Goal: Task Accomplishment & Management: Manage account settings

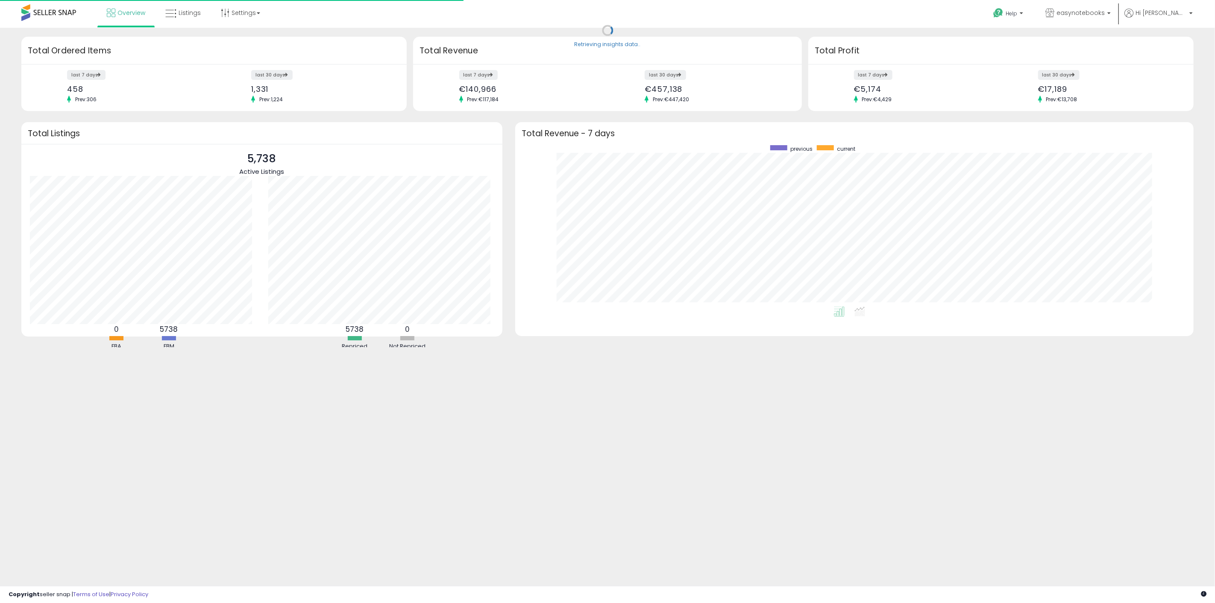
scroll to position [161, 661]
click at [1104, 17] on span "easynotebooks" at bounding box center [1080, 13] width 48 height 9
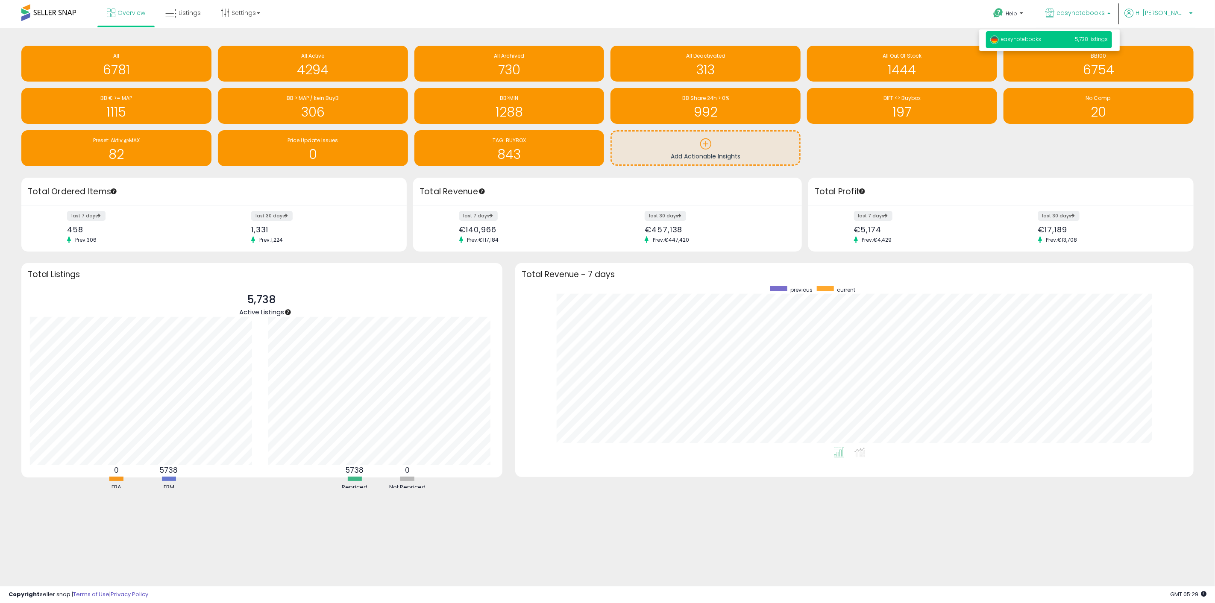
click at [1171, 9] on span "Hi [PERSON_NAME]" at bounding box center [1160, 13] width 51 height 9
click at [1179, 41] on li "Account" at bounding box center [1172, 45] width 35 height 21
click at [1177, 44] on link "Account" at bounding box center [1173, 45] width 23 height 8
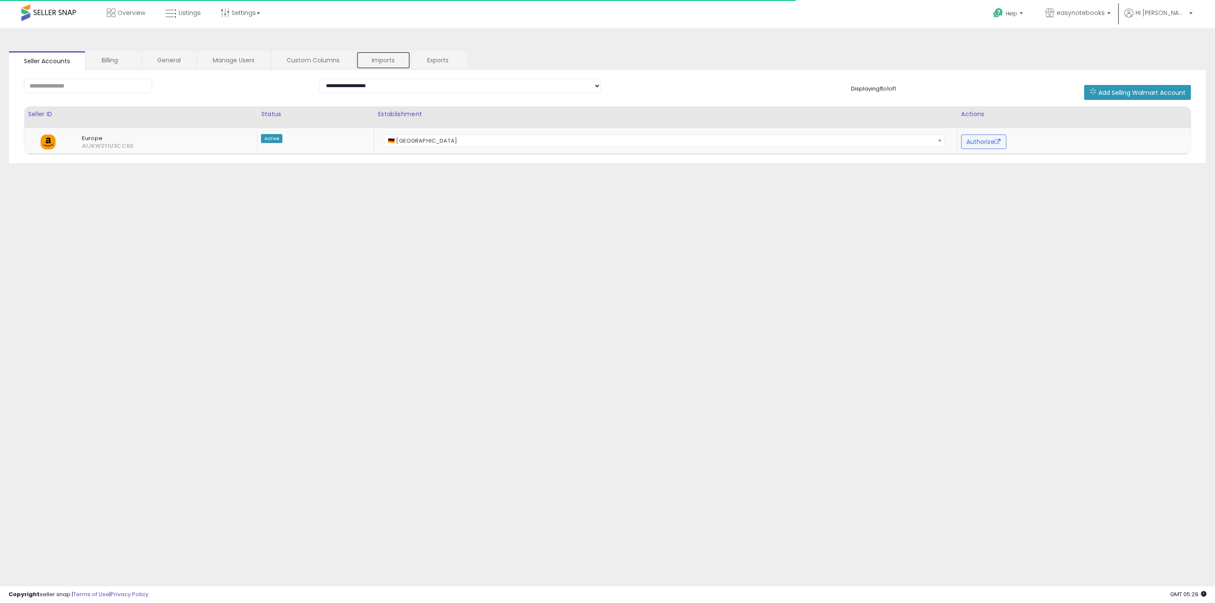
click at [384, 59] on link "Imports" at bounding box center [383, 60] width 54 height 18
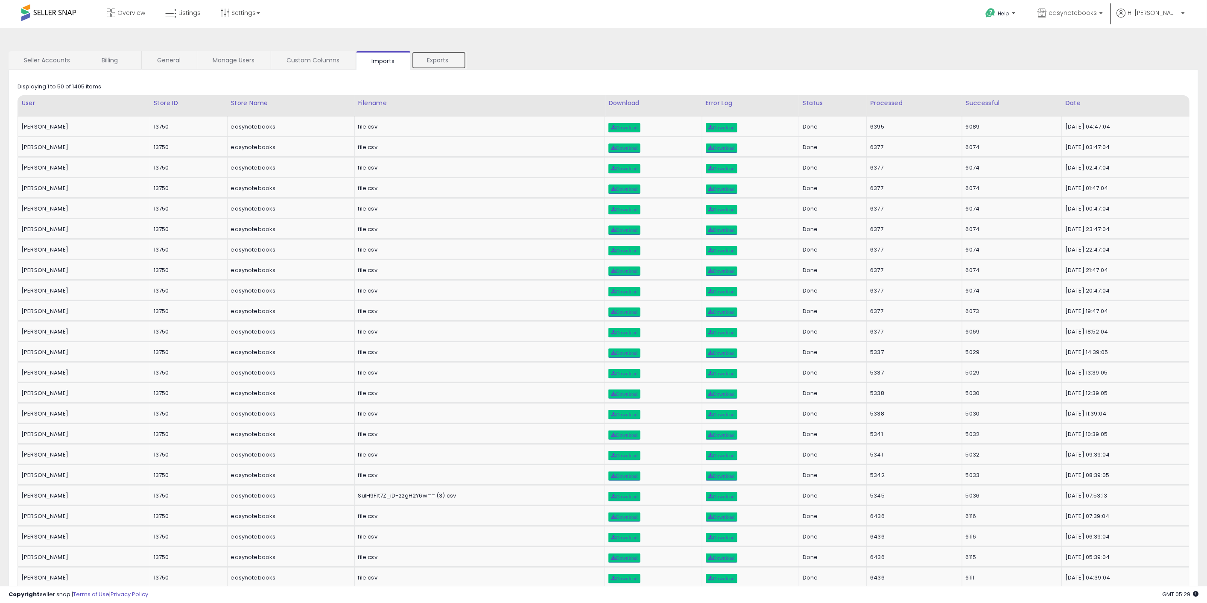
click at [433, 60] on link "Exports" at bounding box center [439, 60] width 55 height 18
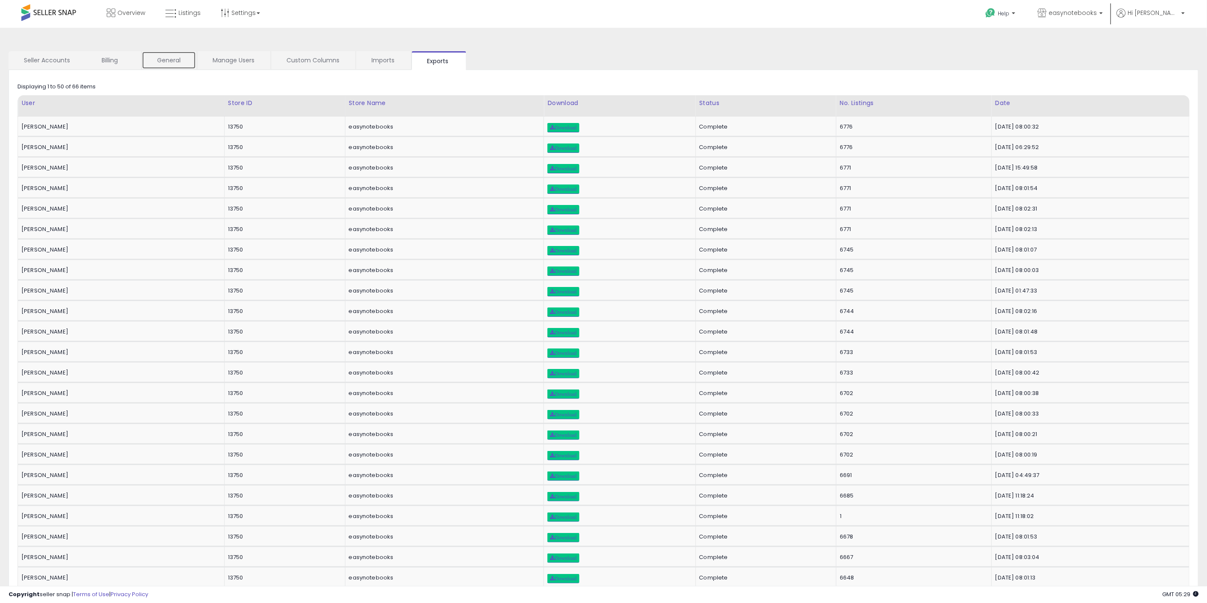
click at [181, 59] on link "General" at bounding box center [169, 60] width 54 height 18
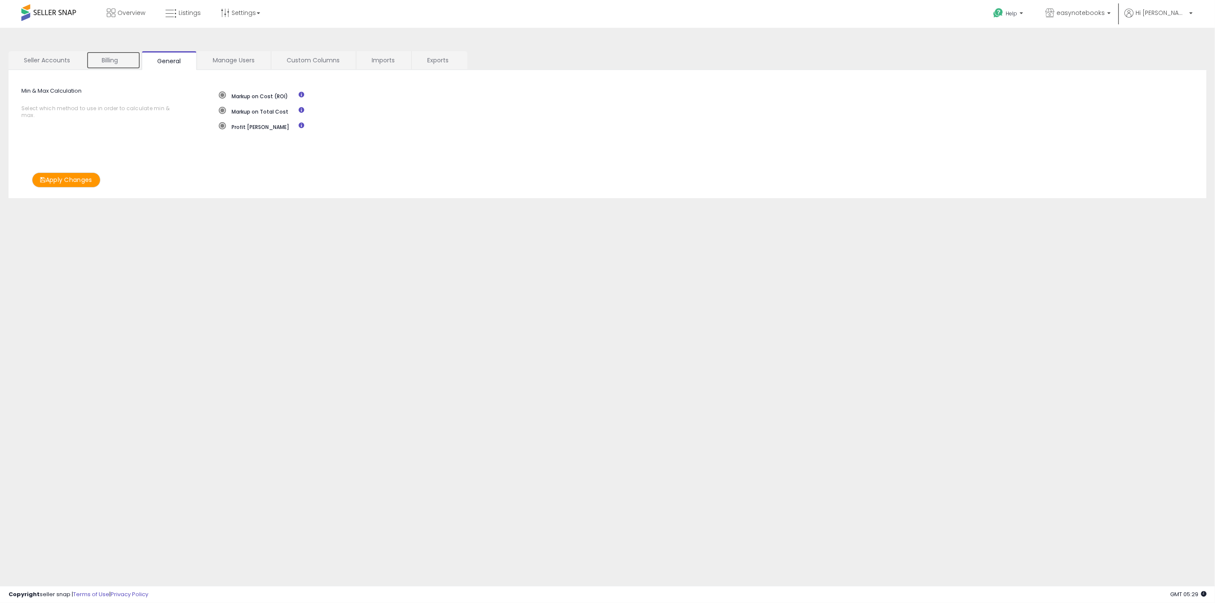
click at [113, 56] on link "Billing" at bounding box center [113, 60] width 54 height 18
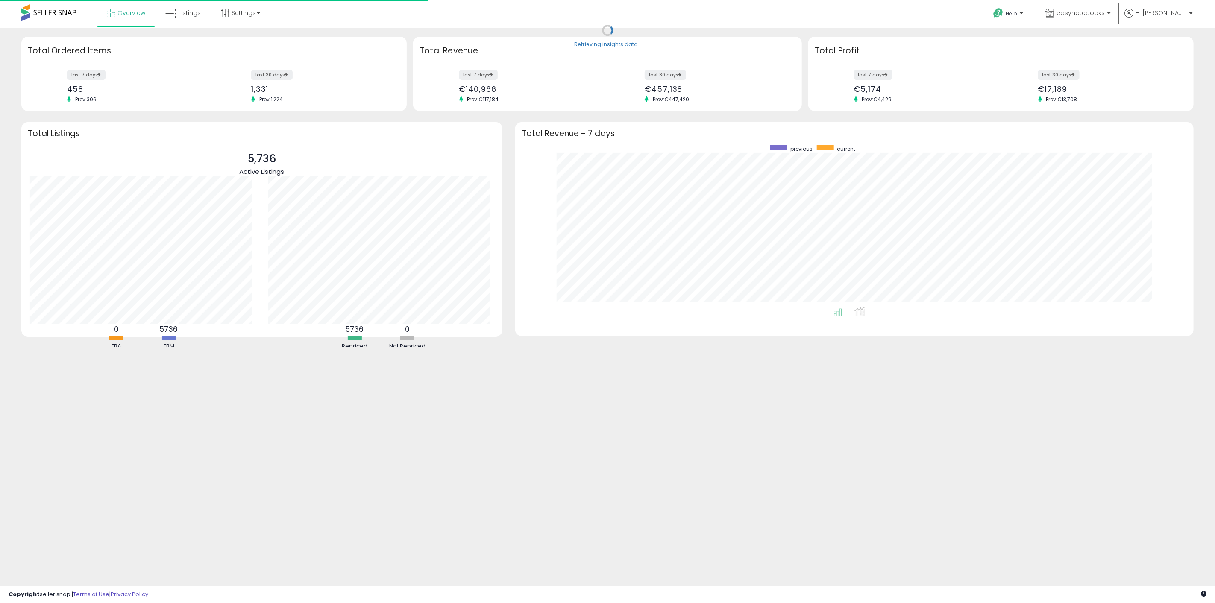
scroll to position [161, 661]
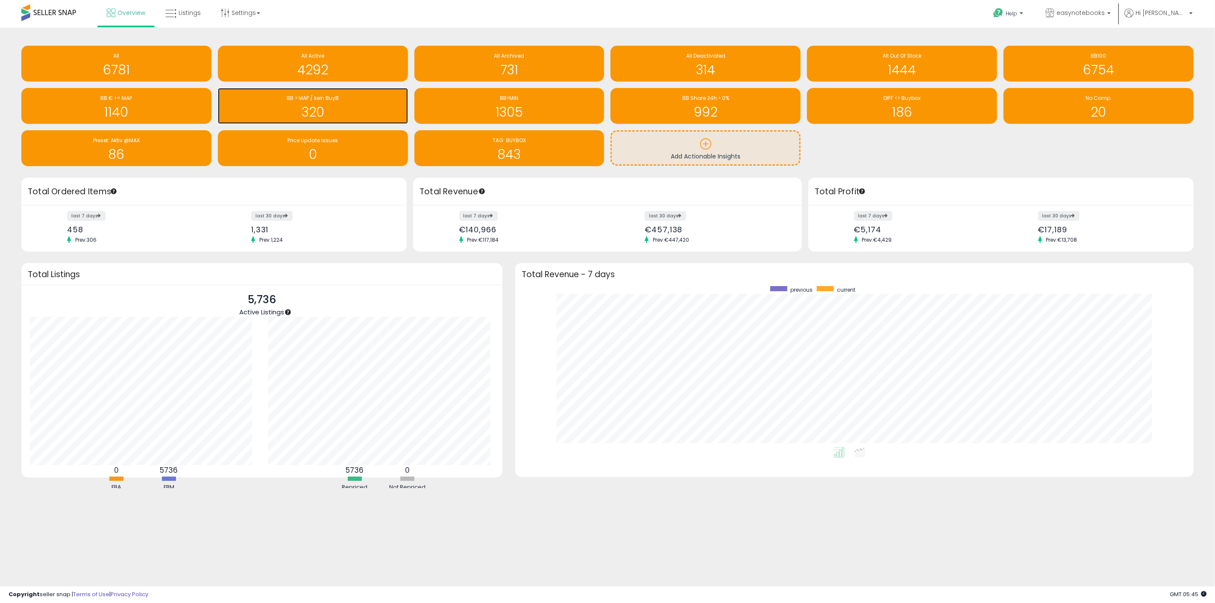
click at [313, 100] on span "BB > MAP / kein BuyB" at bounding box center [313, 97] width 52 height 7
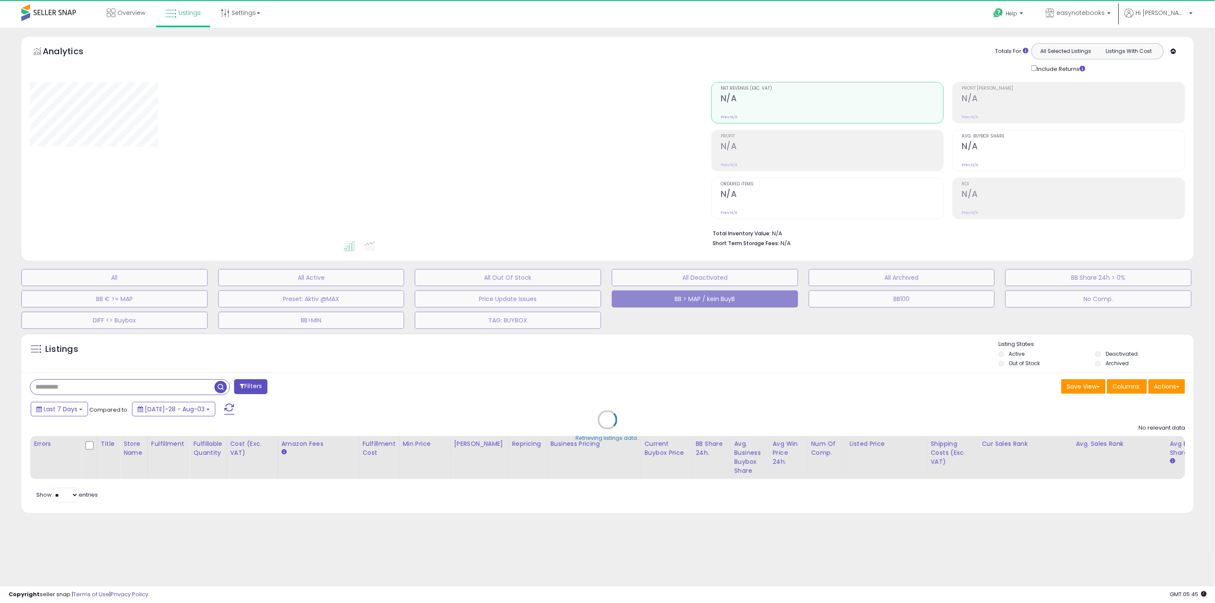
select select "**"
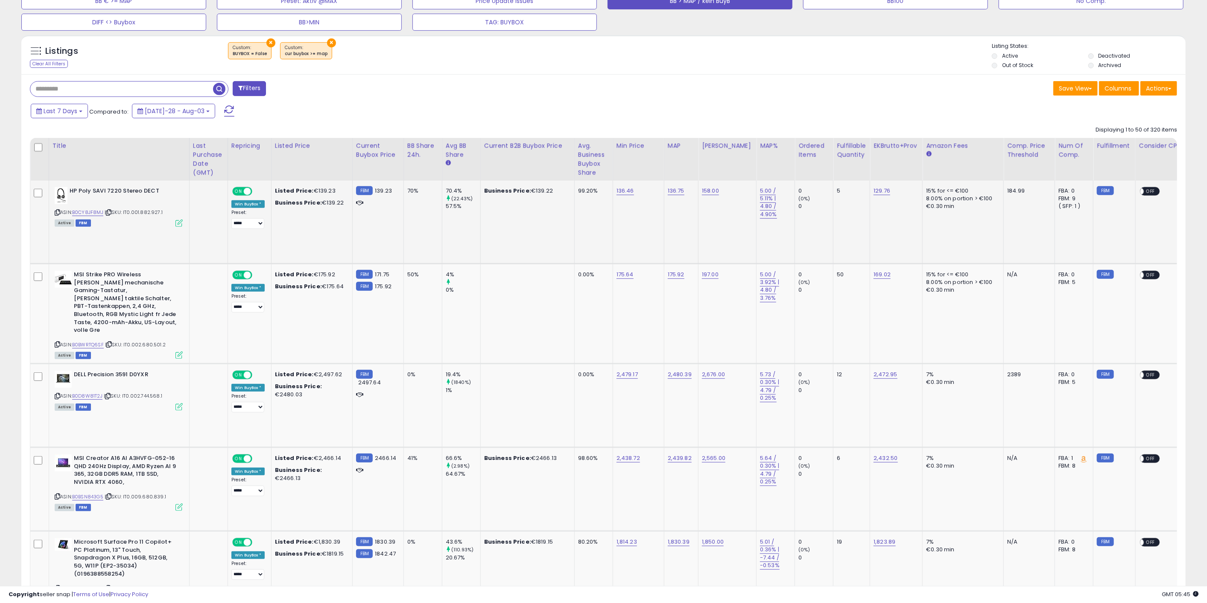
scroll to position [332, 0]
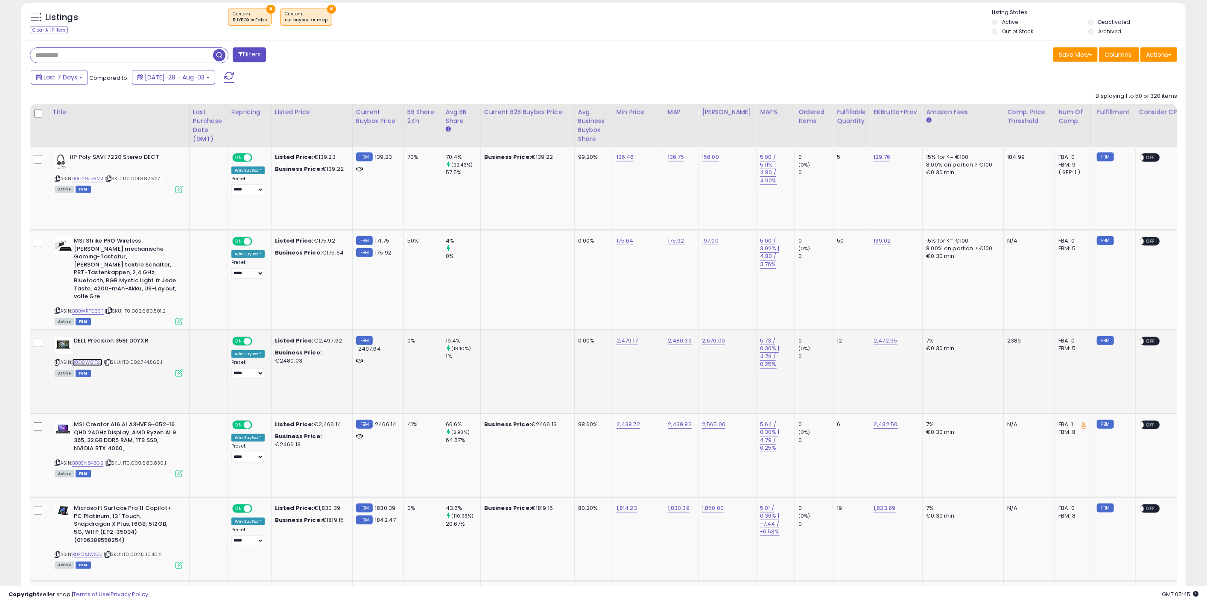
click at [88, 359] on link "B0D8W81T2J" at bounding box center [87, 362] width 30 height 7
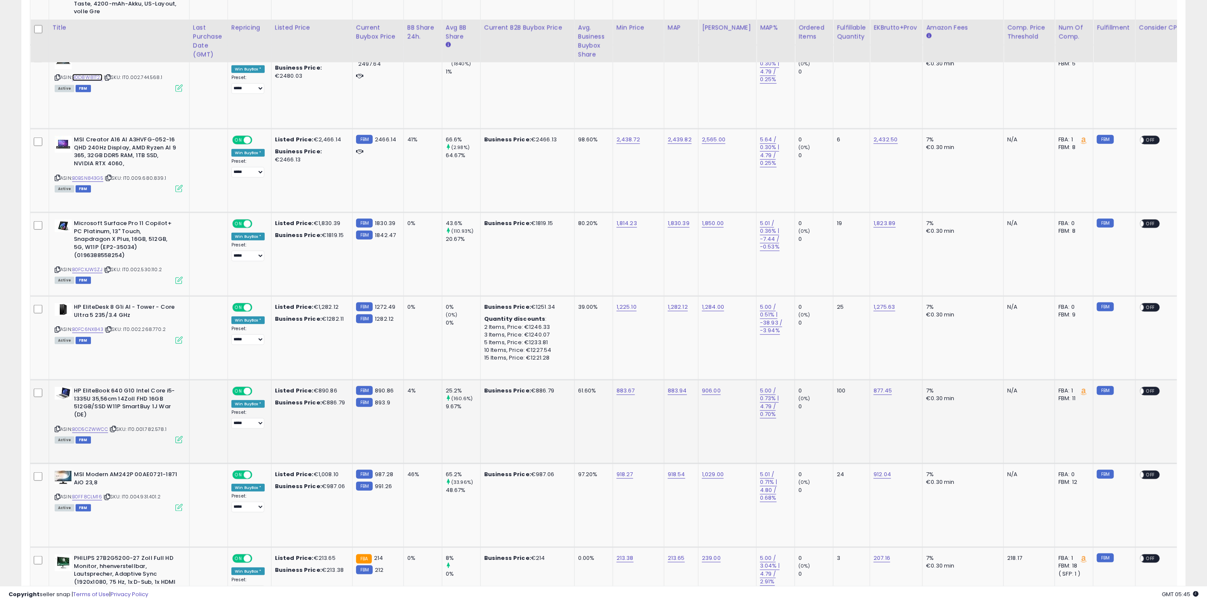
scroll to position [806, 0]
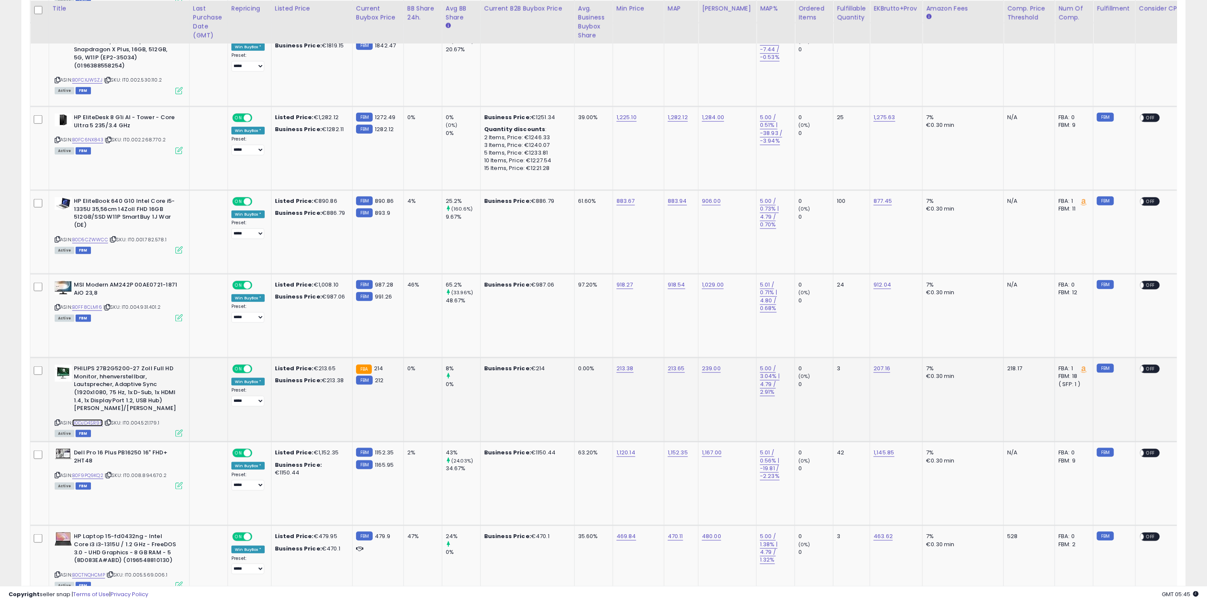
click at [93, 419] on link "B0DJD4SR95" at bounding box center [87, 422] width 31 height 7
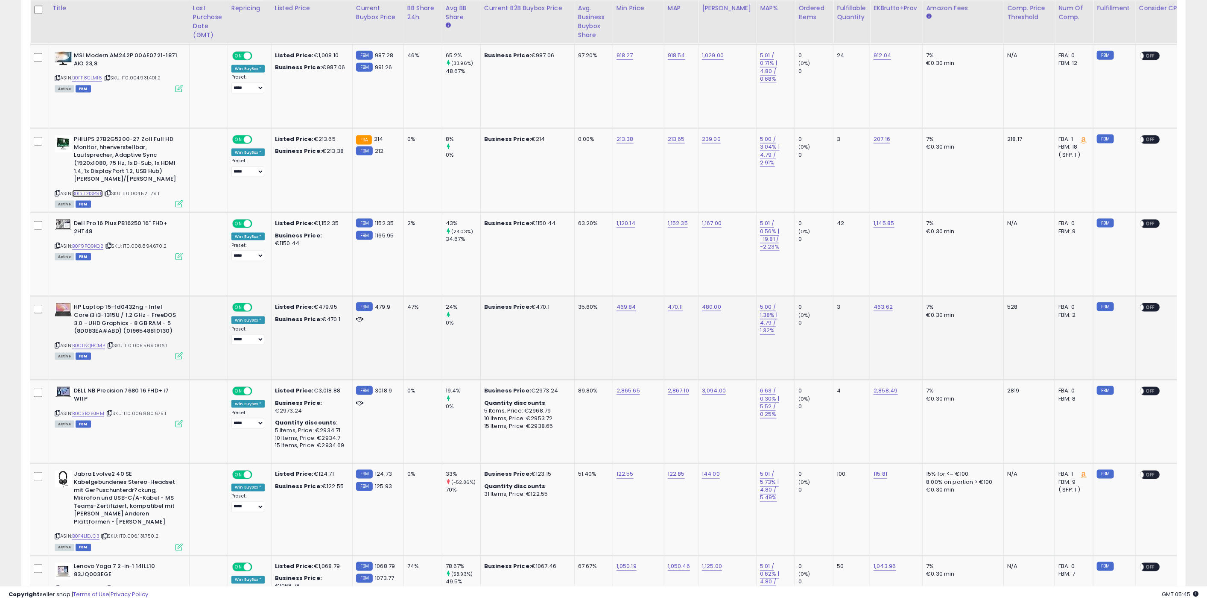
scroll to position [1044, 0]
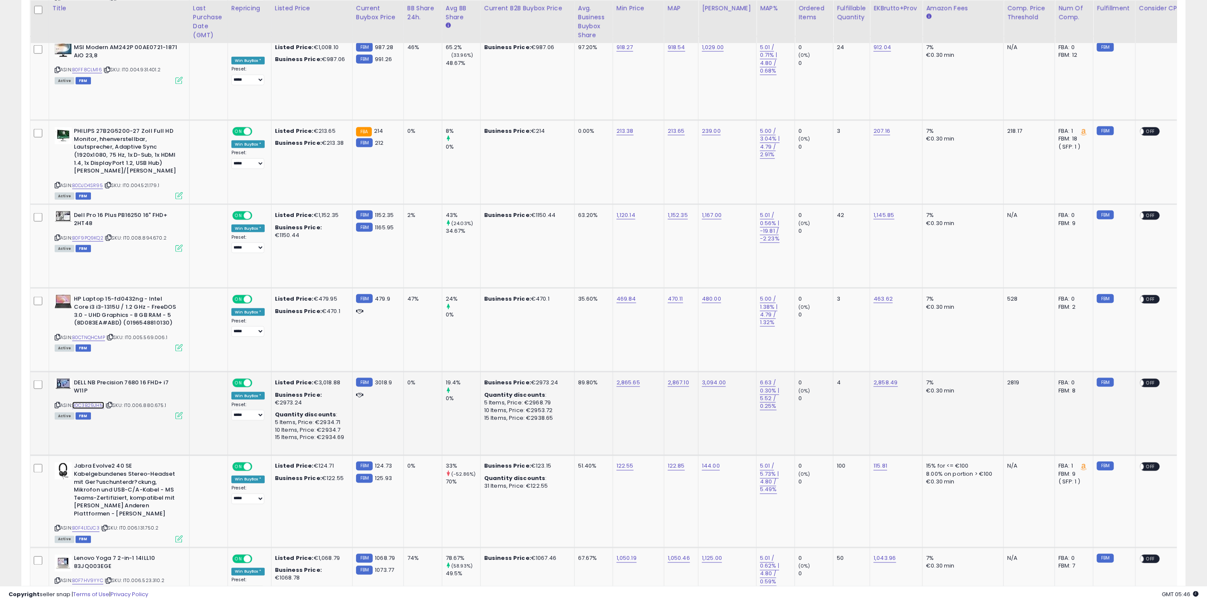
click at [90, 402] on link "B0C3B29JHM" at bounding box center [88, 405] width 32 height 7
